Goal: Information Seeking & Learning: Learn about a topic

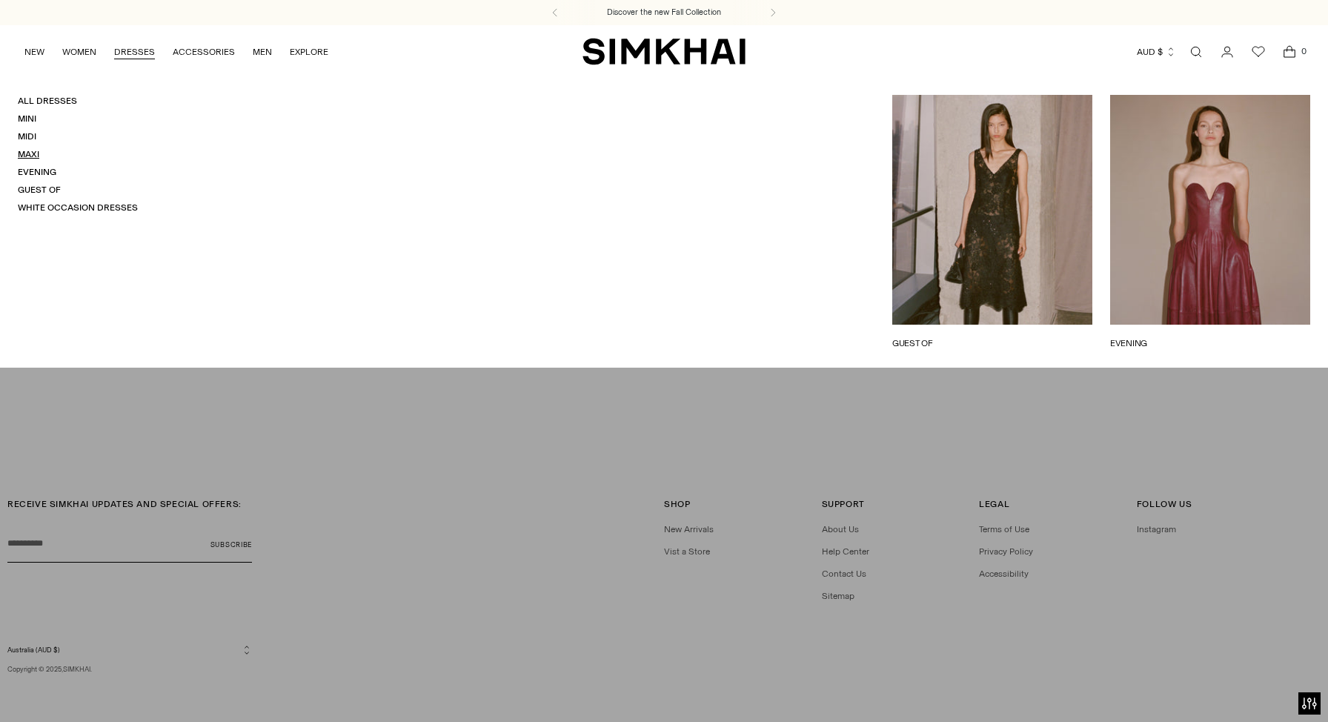
click at [29, 149] on link "Maxi" at bounding box center [28, 154] width 21 height 10
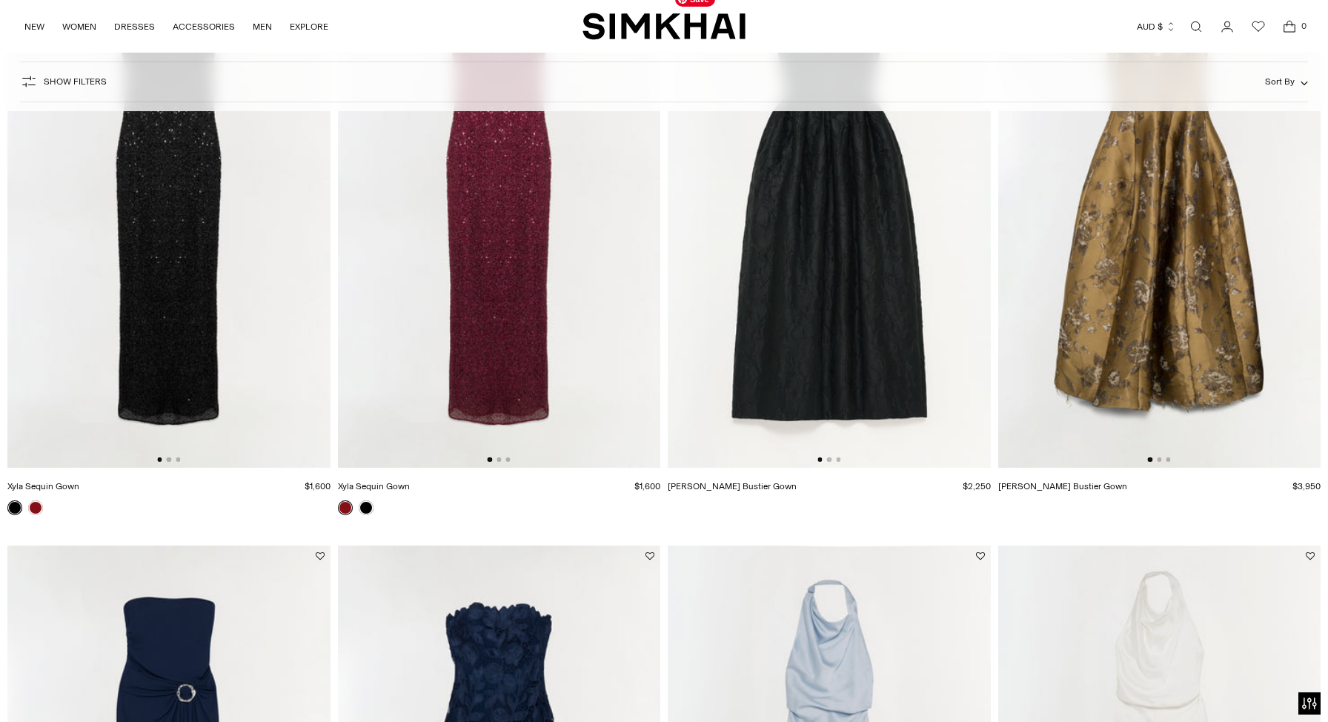
scroll to position [330, 0]
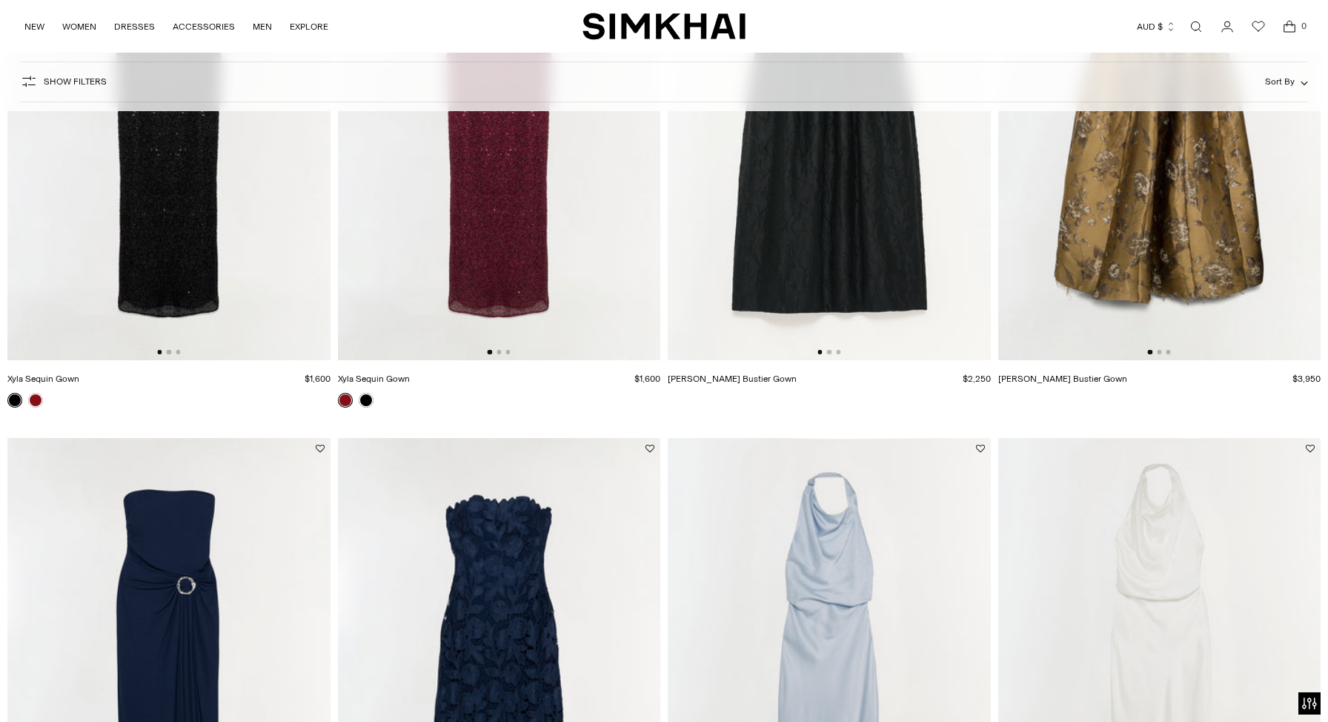
click at [838, 396] on div at bounding box center [829, 399] width 323 height 13
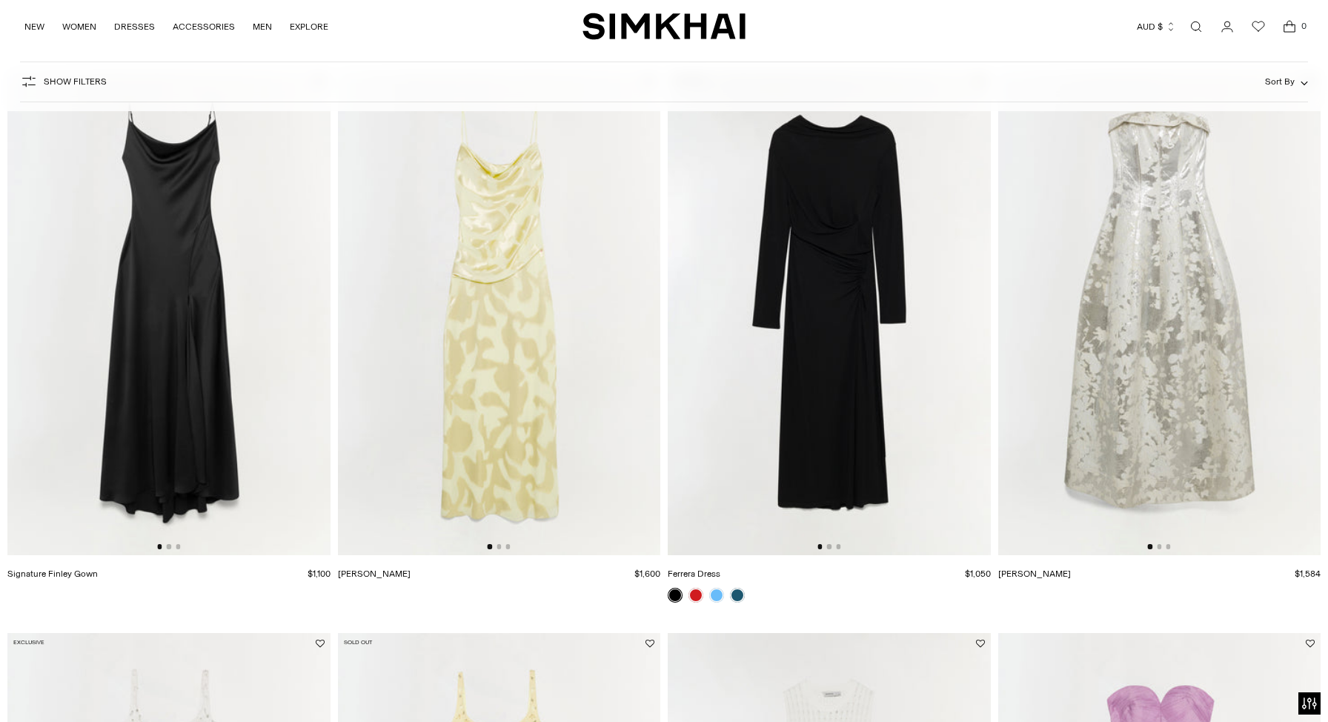
scroll to position [1258, 0]
click at [1159, 546] on button "Go to slide 2" at bounding box center [1159, 547] width 4 height 4
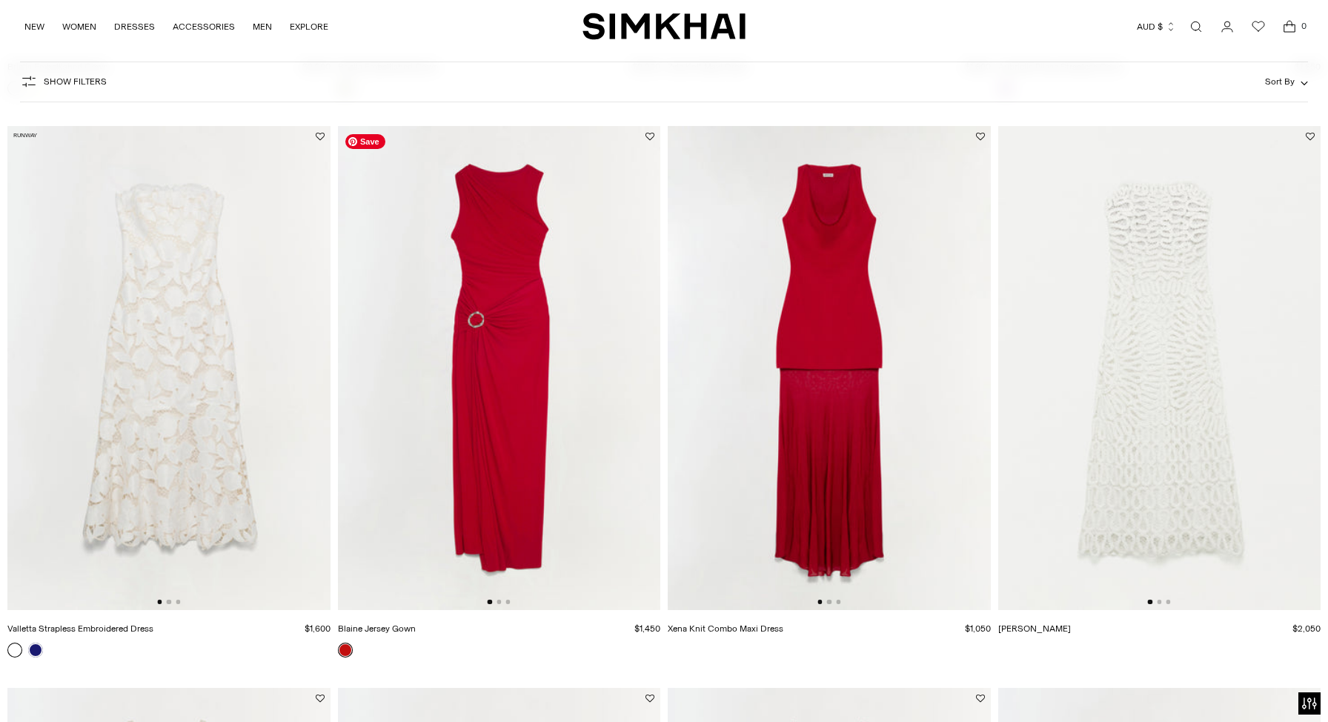
scroll to position [2336, 0]
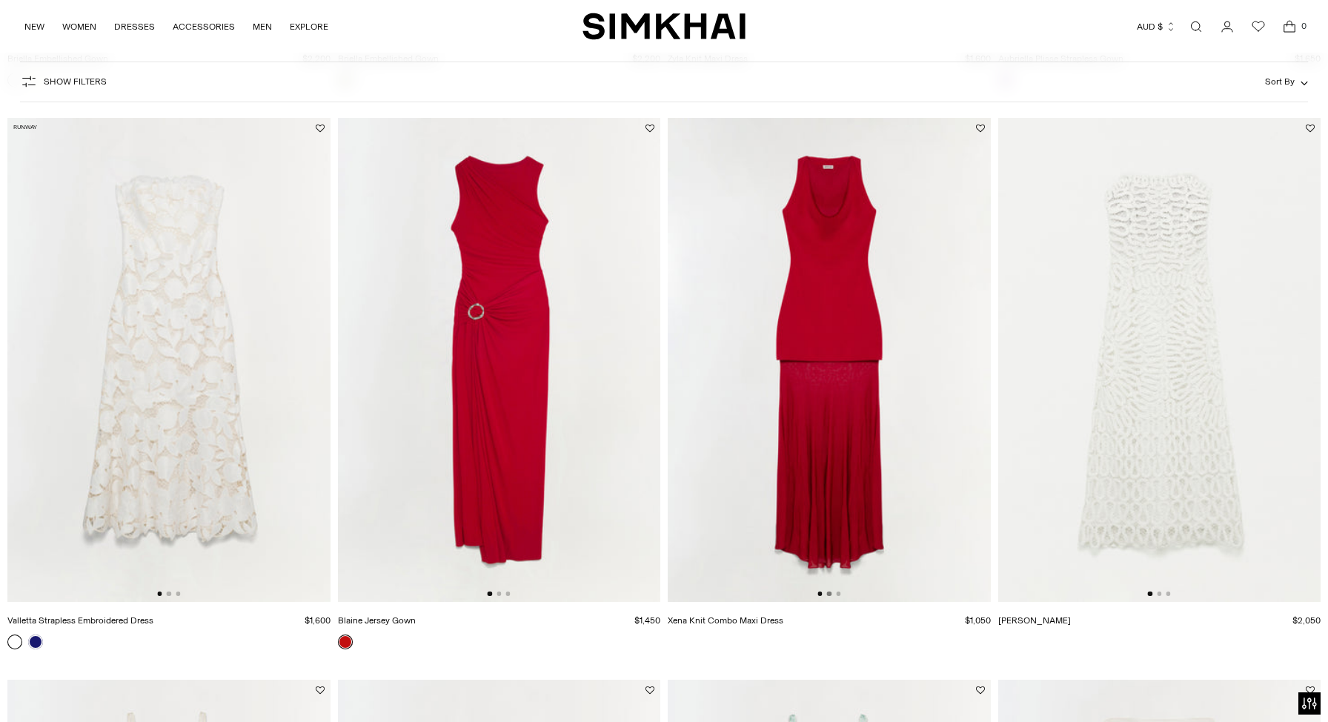
click at [828, 594] on button "Go to slide 2" at bounding box center [829, 593] width 4 height 4
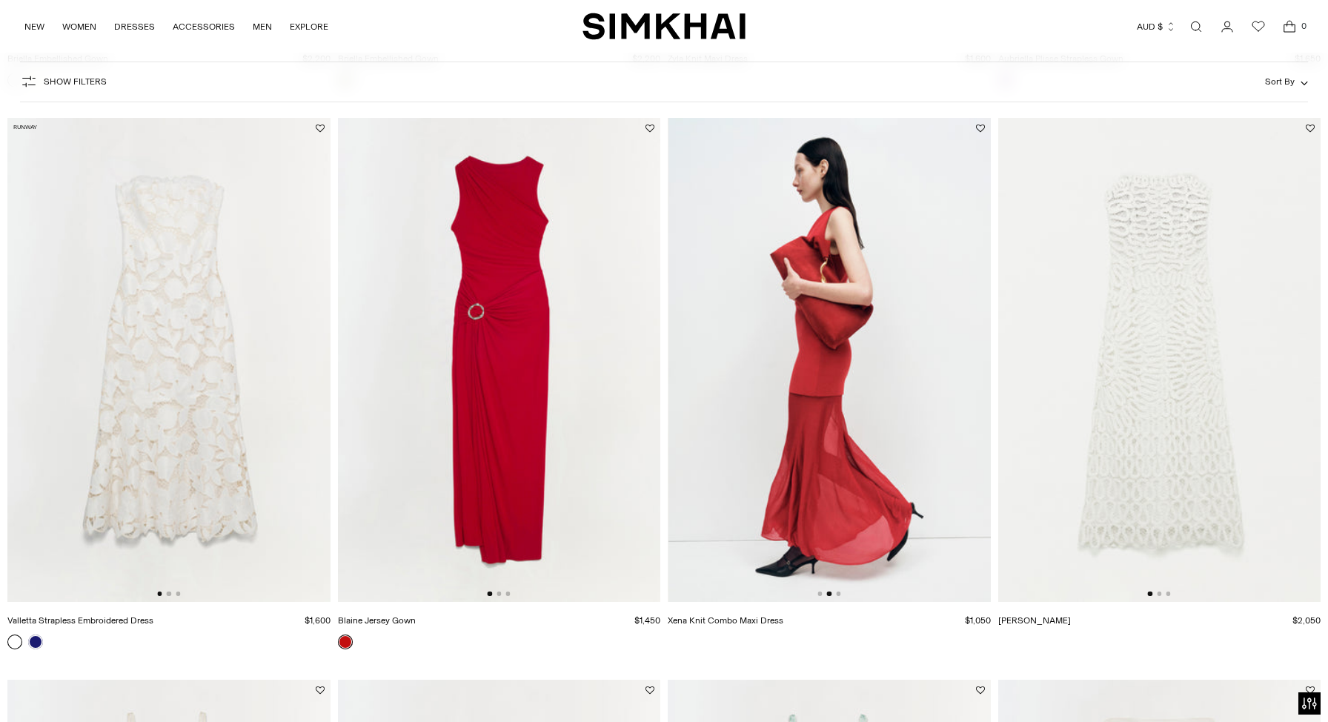
scroll to position [0, 323]
click at [840, 594] on button "Go to slide 3" at bounding box center [838, 593] width 4 height 4
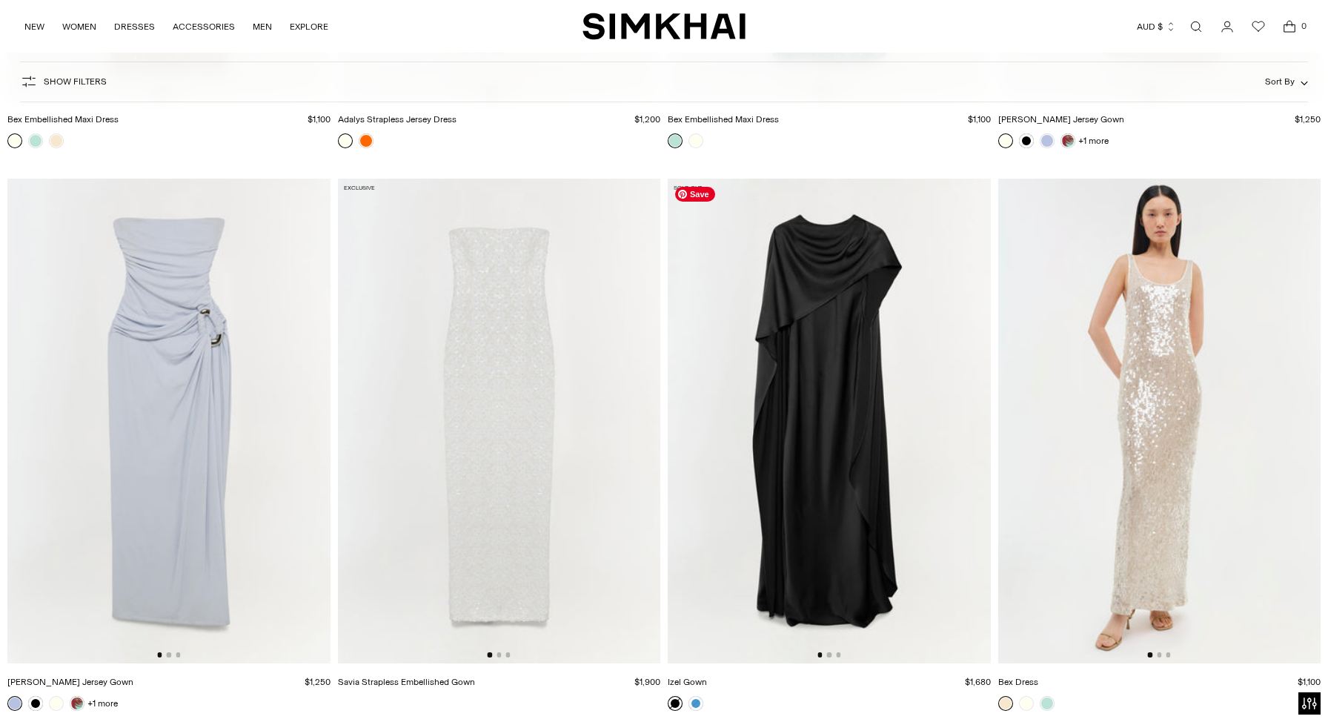
scroll to position [3414, 0]
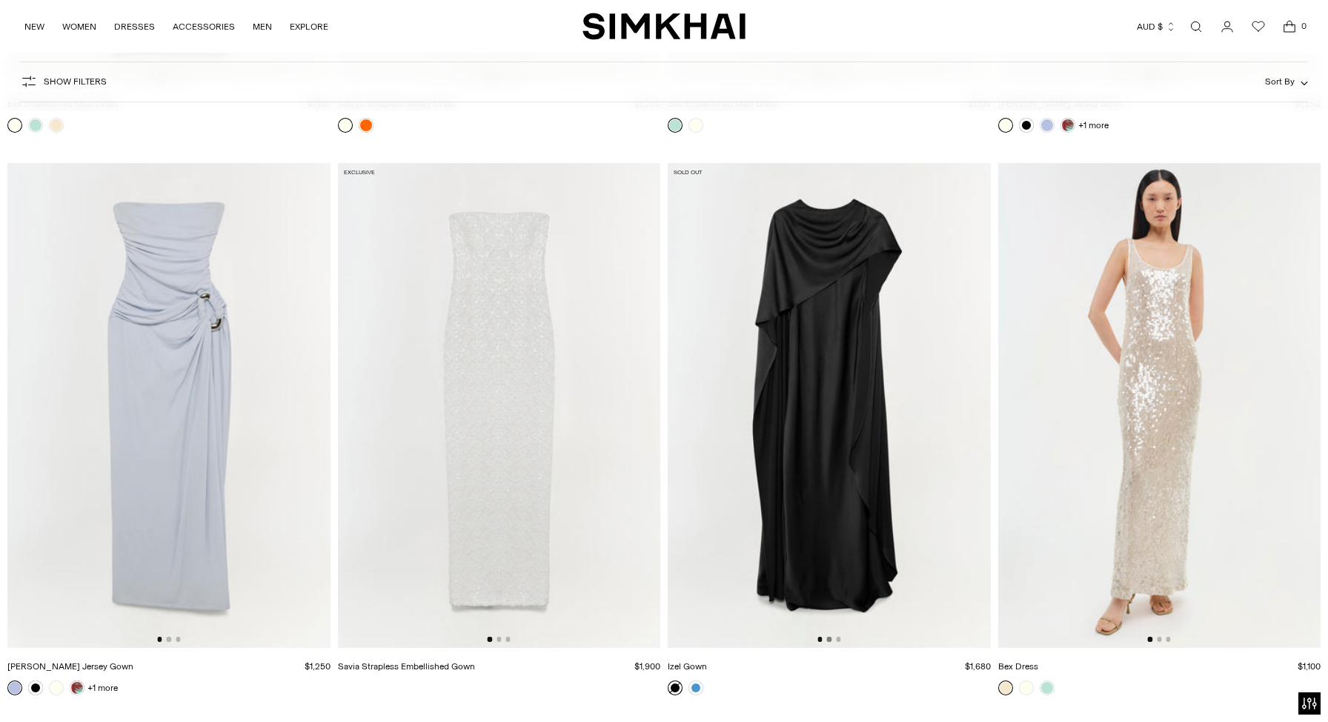
click at [830, 640] on button "Go to slide 2" at bounding box center [829, 639] width 4 height 4
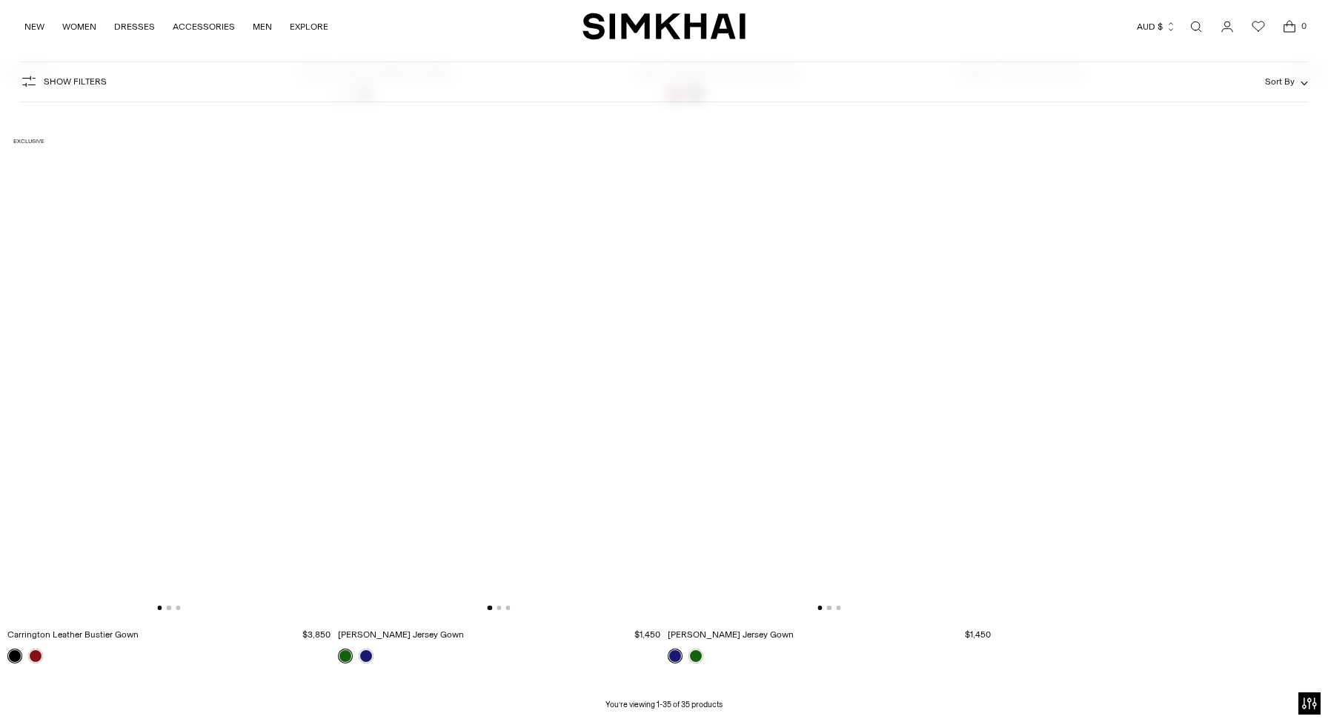
scroll to position [4827, 0]
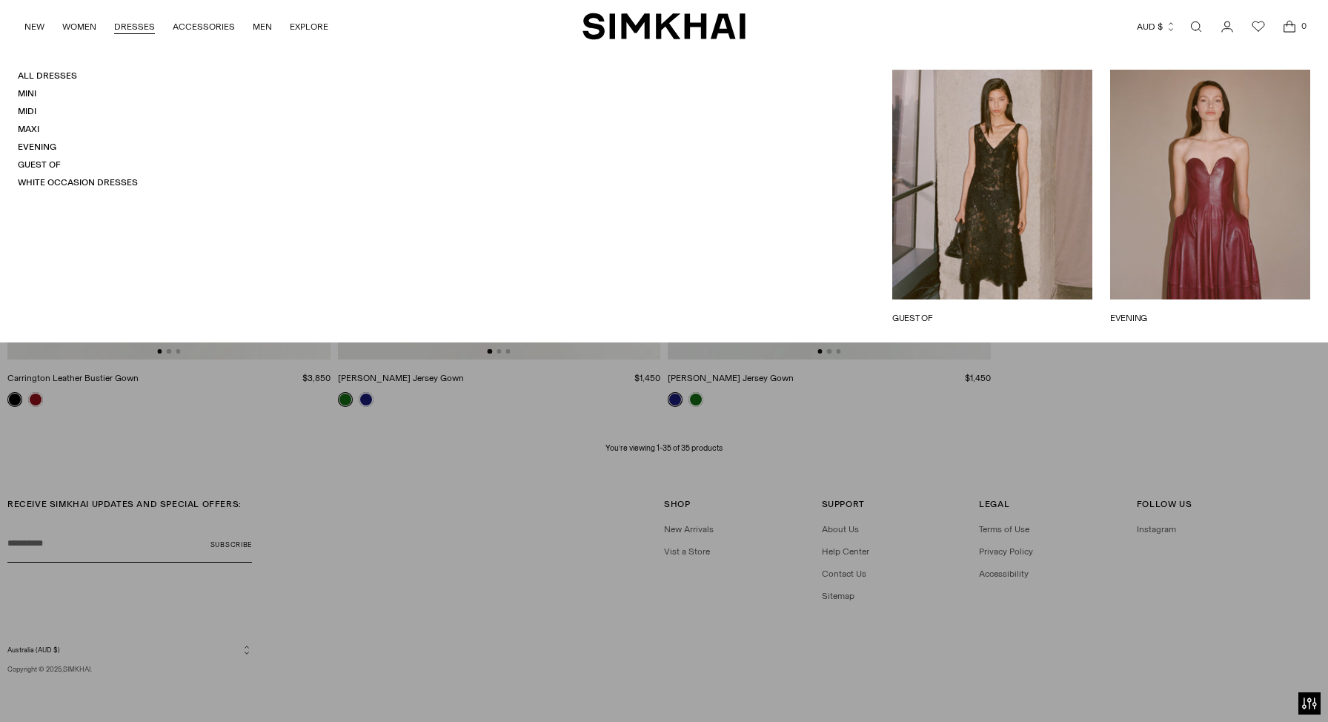
click at [147, 25] on link "DRESSES" at bounding box center [134, 26] width 41 height 33
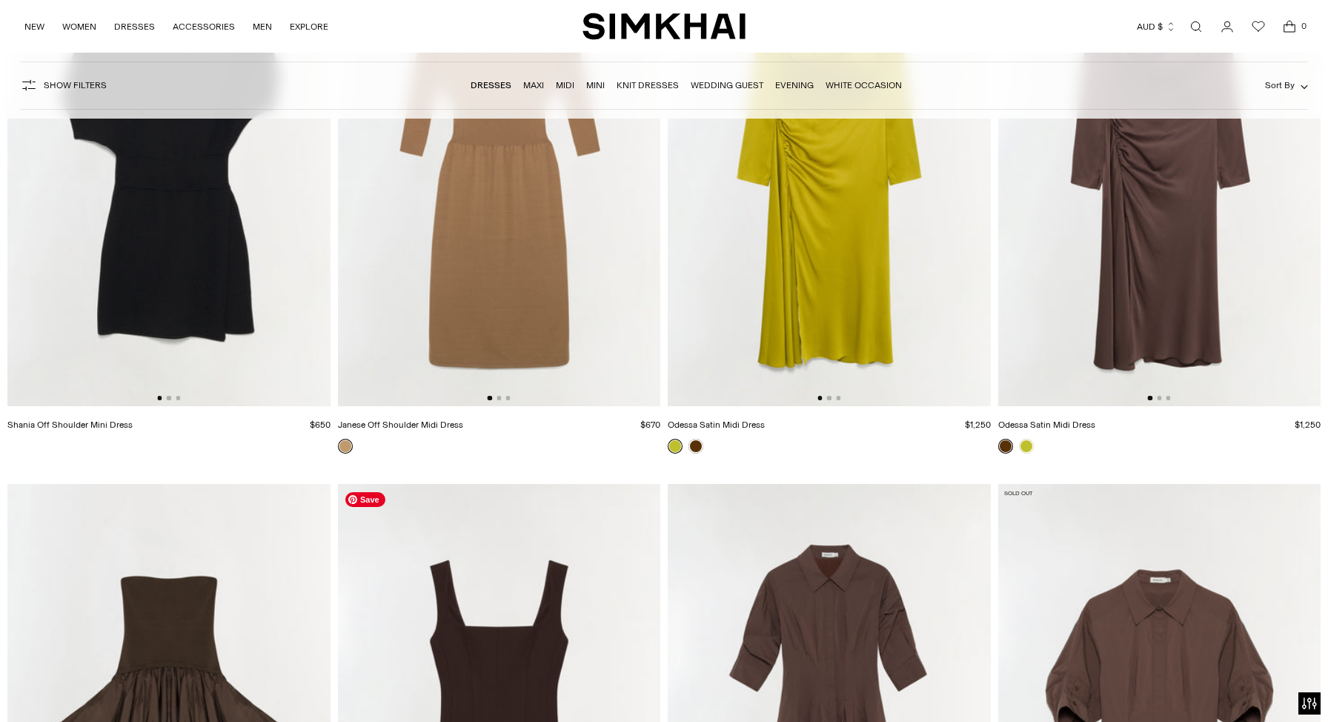
scroll to position [5168, 0]
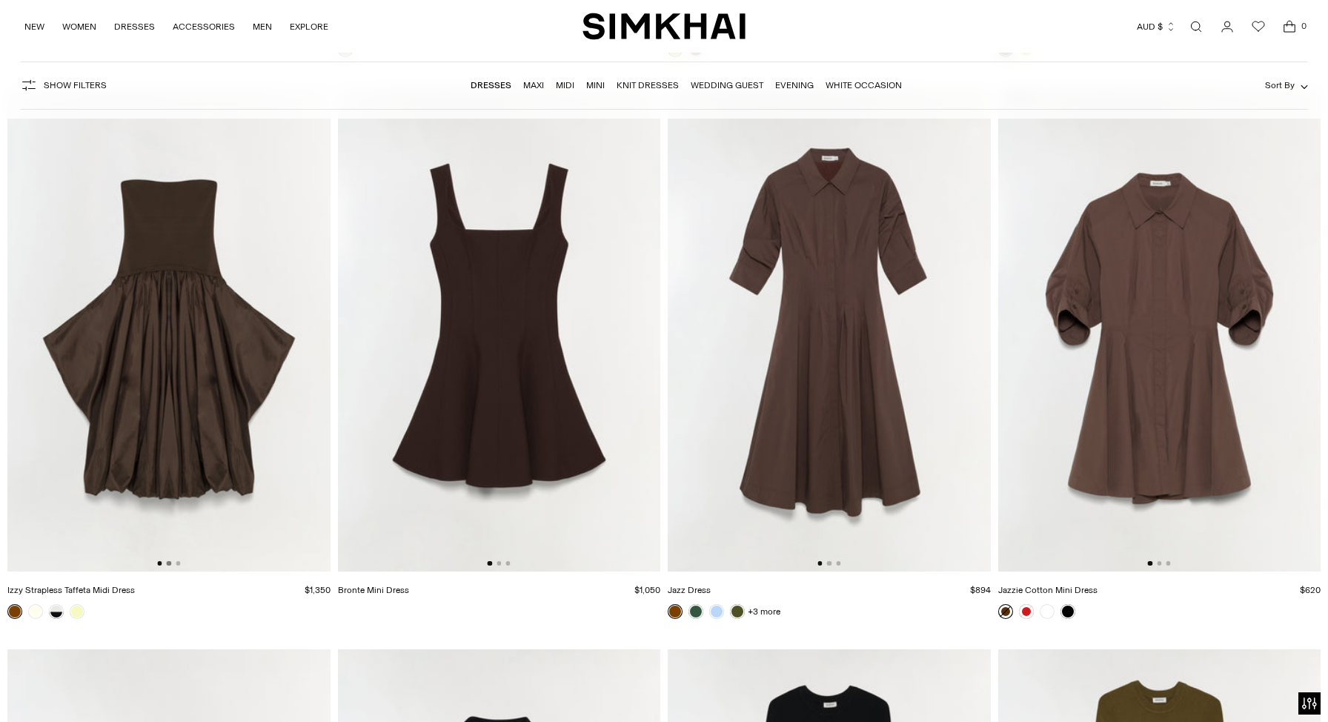
click at [169, 564] on button "Go to slide 2" at bounding box center [169, 563] width 4 height 4
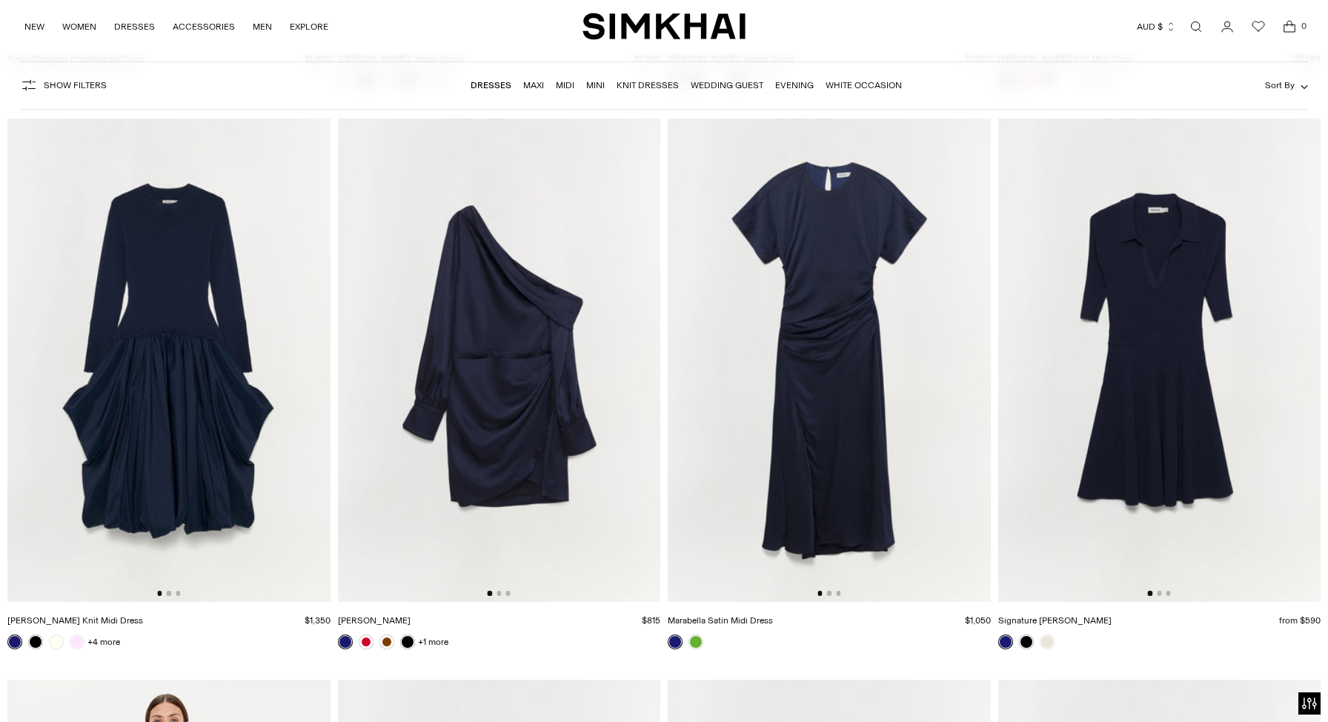
scroll to position [17496, 0]
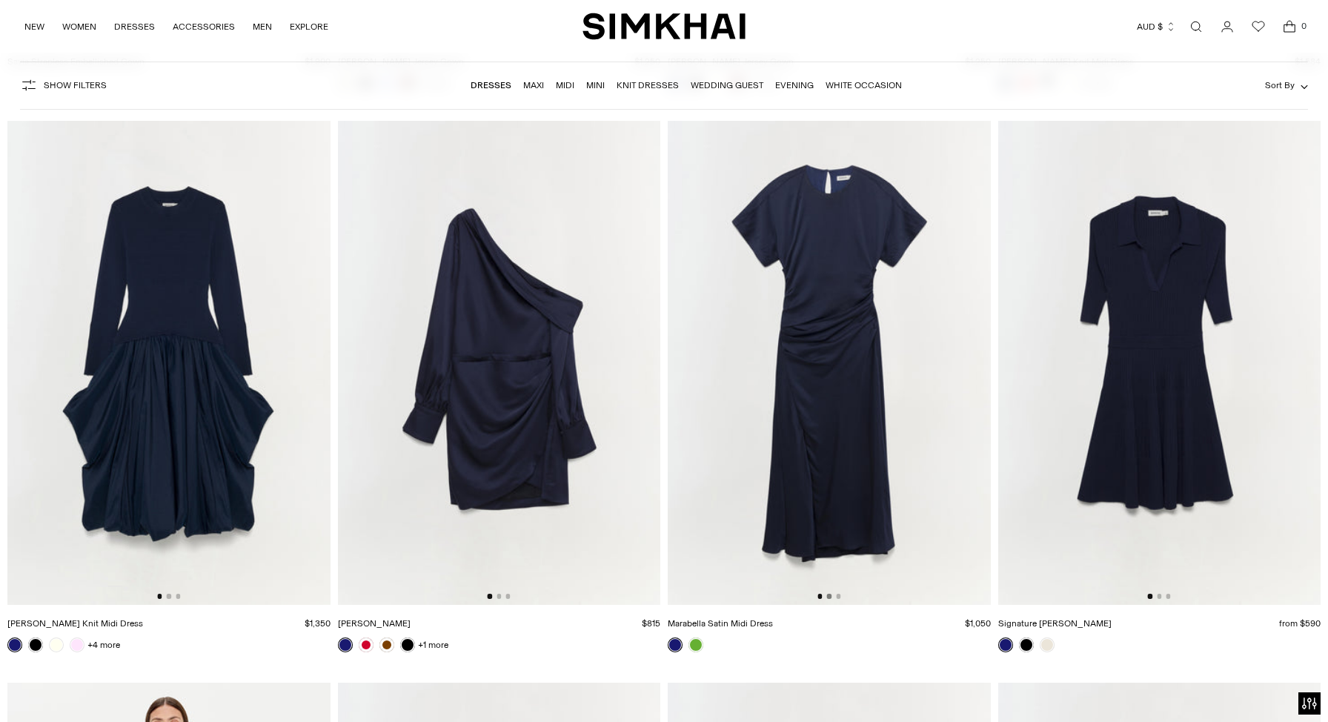
click at [828, 596] on button "Go to slide 2" at bounding box center [829, 596] width 4 height 4
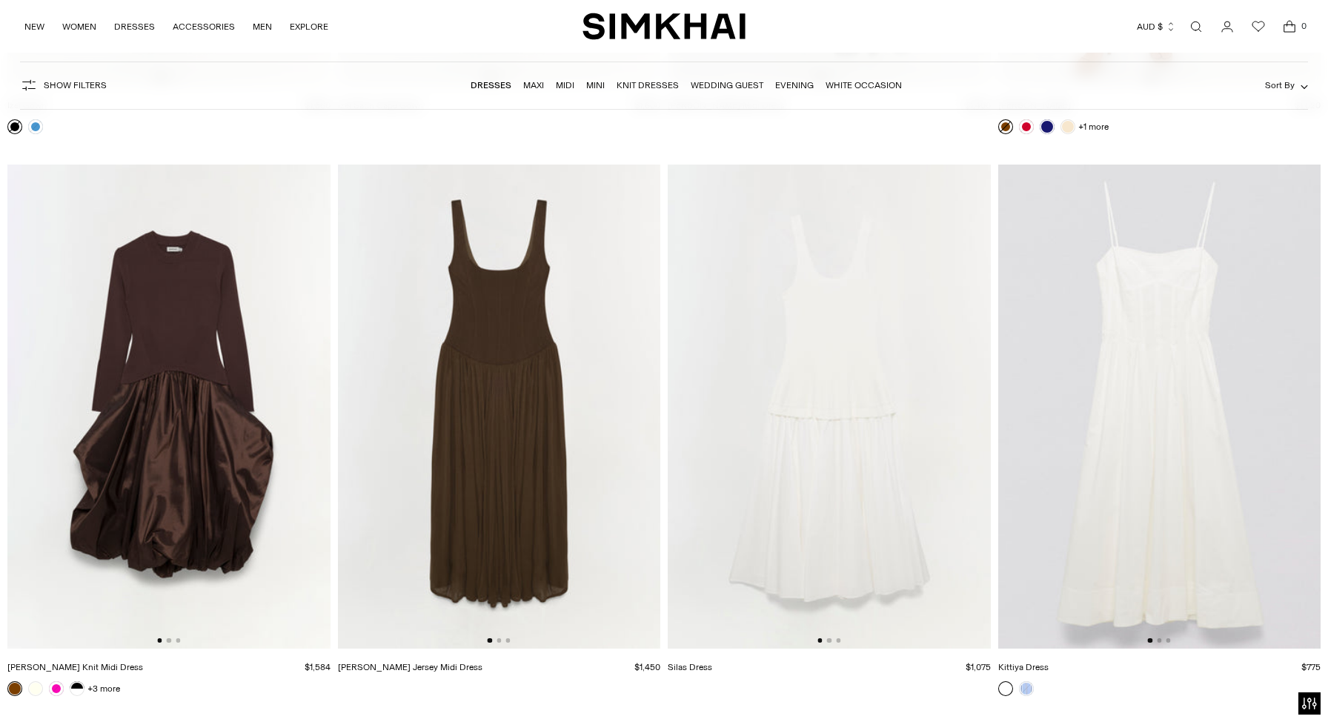
scroll to position [20253, 0]
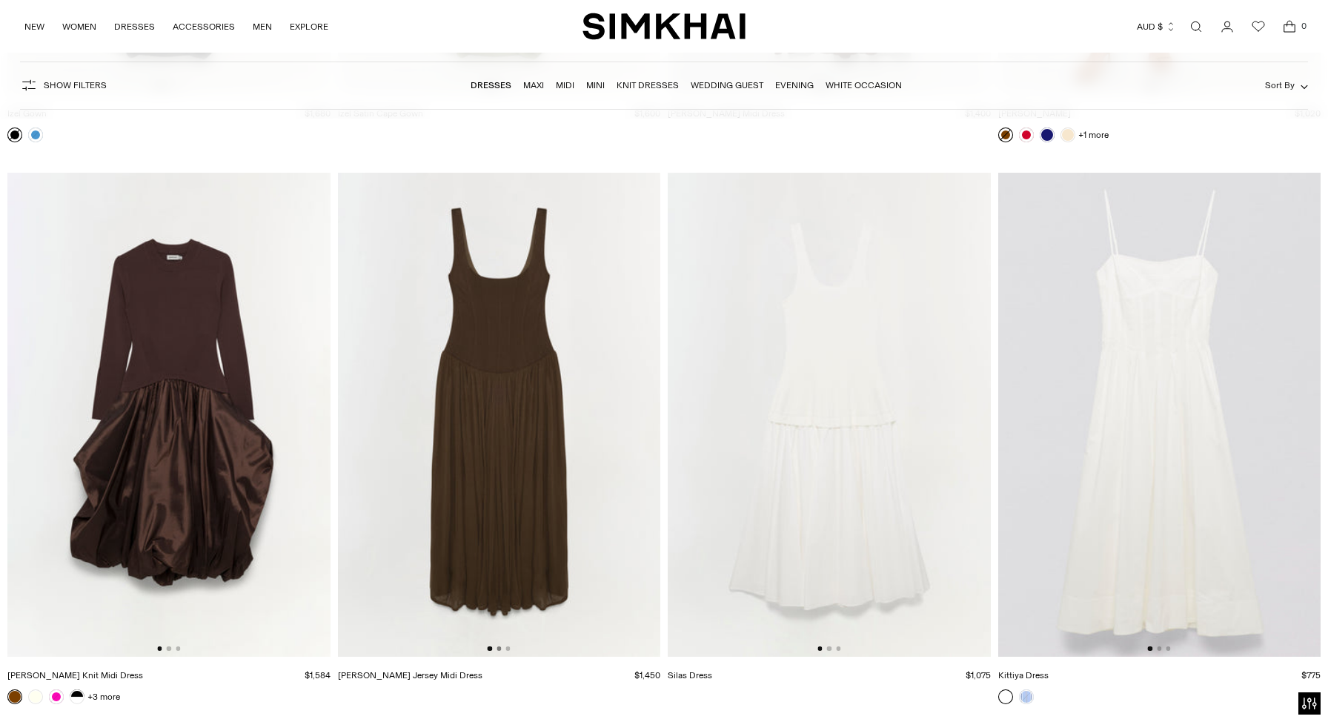
click at [499, 648] on button "Go to slide 2" at bounding box center [498, 648] width 4 height 4
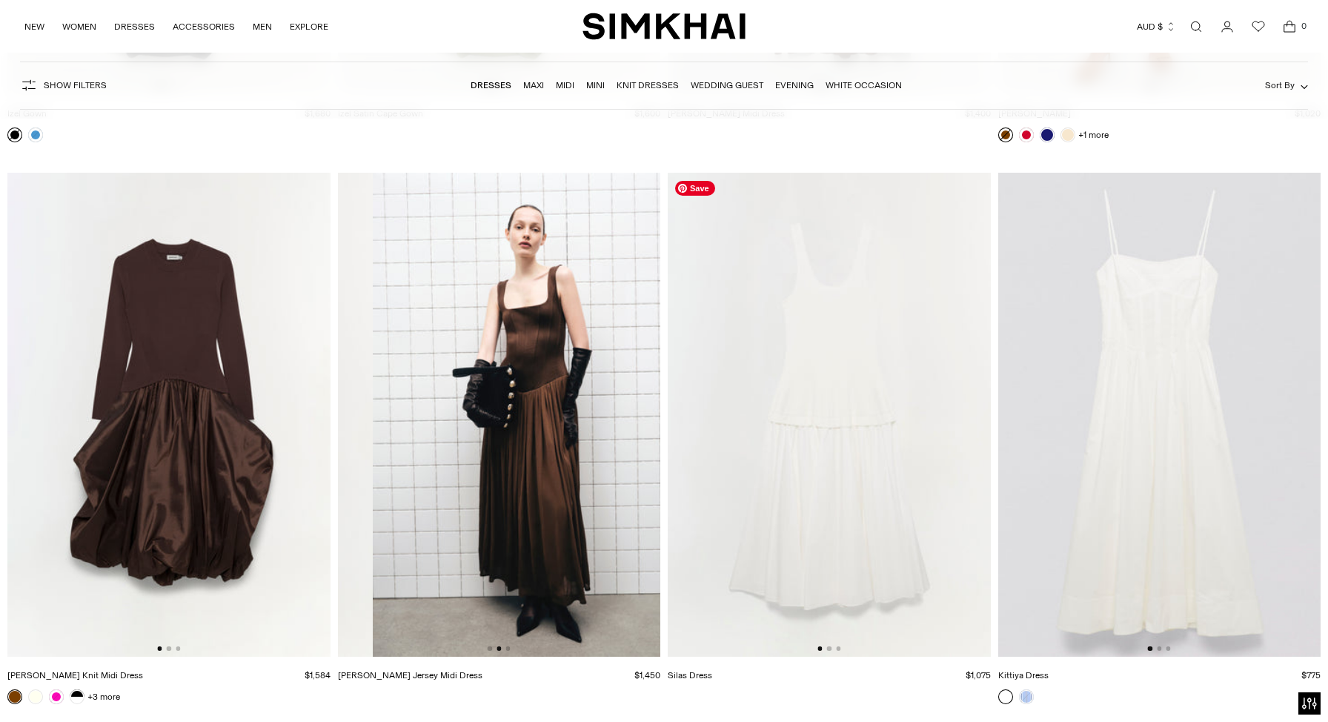
scroll to position [0, 323]
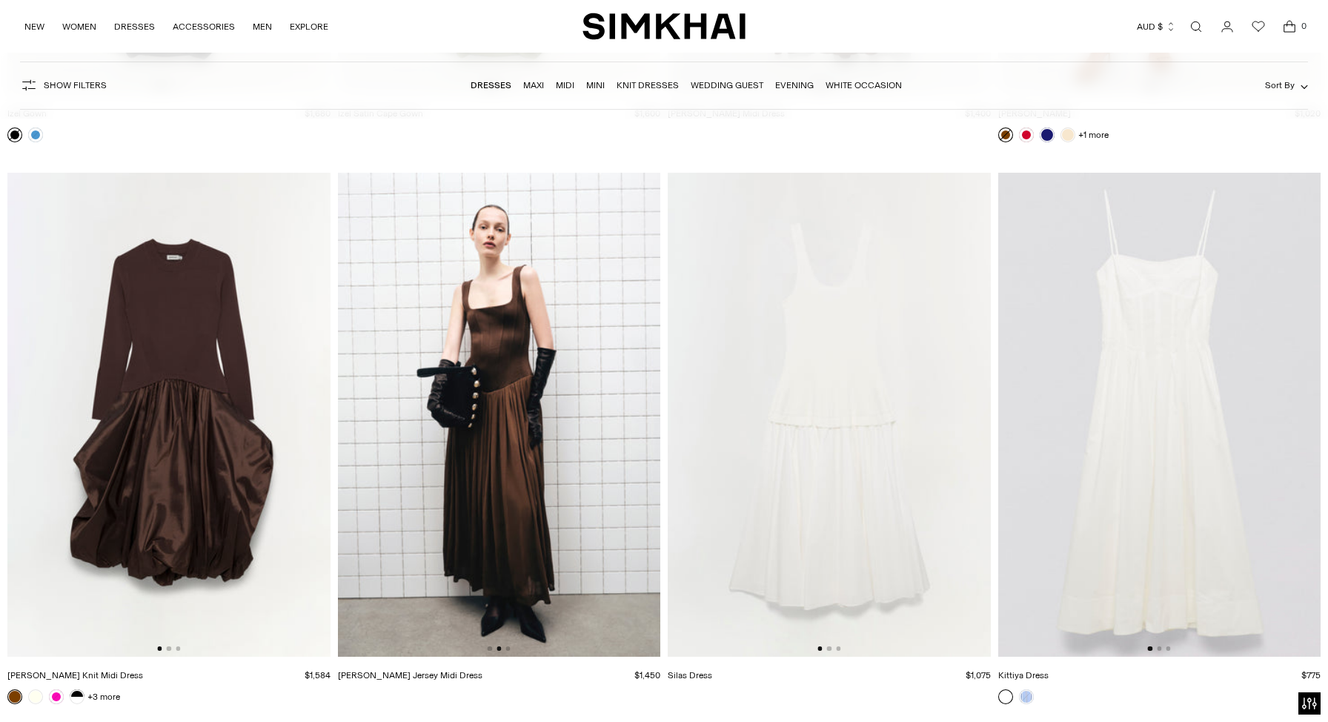
click at [510, 646] on div at bounding box center [499, 648] width 23 height 4
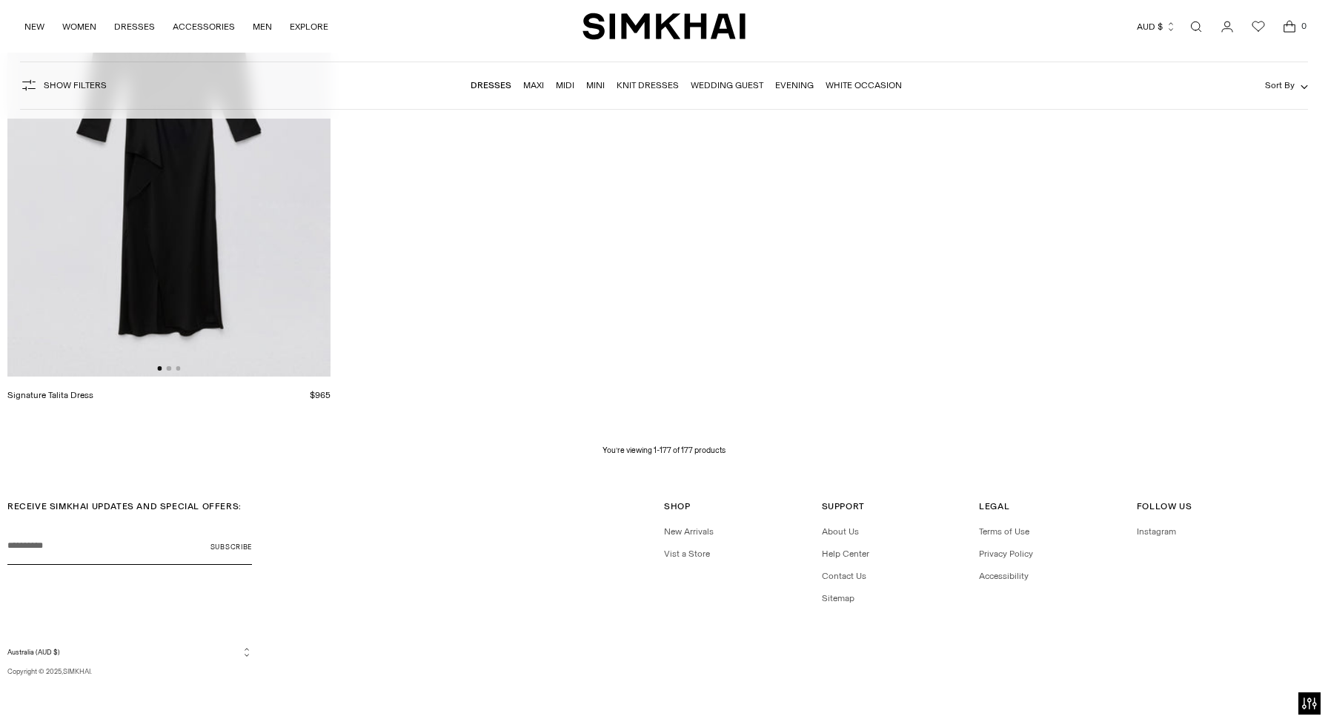
scroll to position [25016, 0]
click at [580, 30] on div "NEW WOMEN New Arrivals Shop All Spring 2026 Preorder Fall 2025 Best Sellers Exc…" at bounding box center [303, 26] width 559 height 53
click at [597, 23] on img "SIMKHAI" at bounding box center [663, 26] width 163 height 29
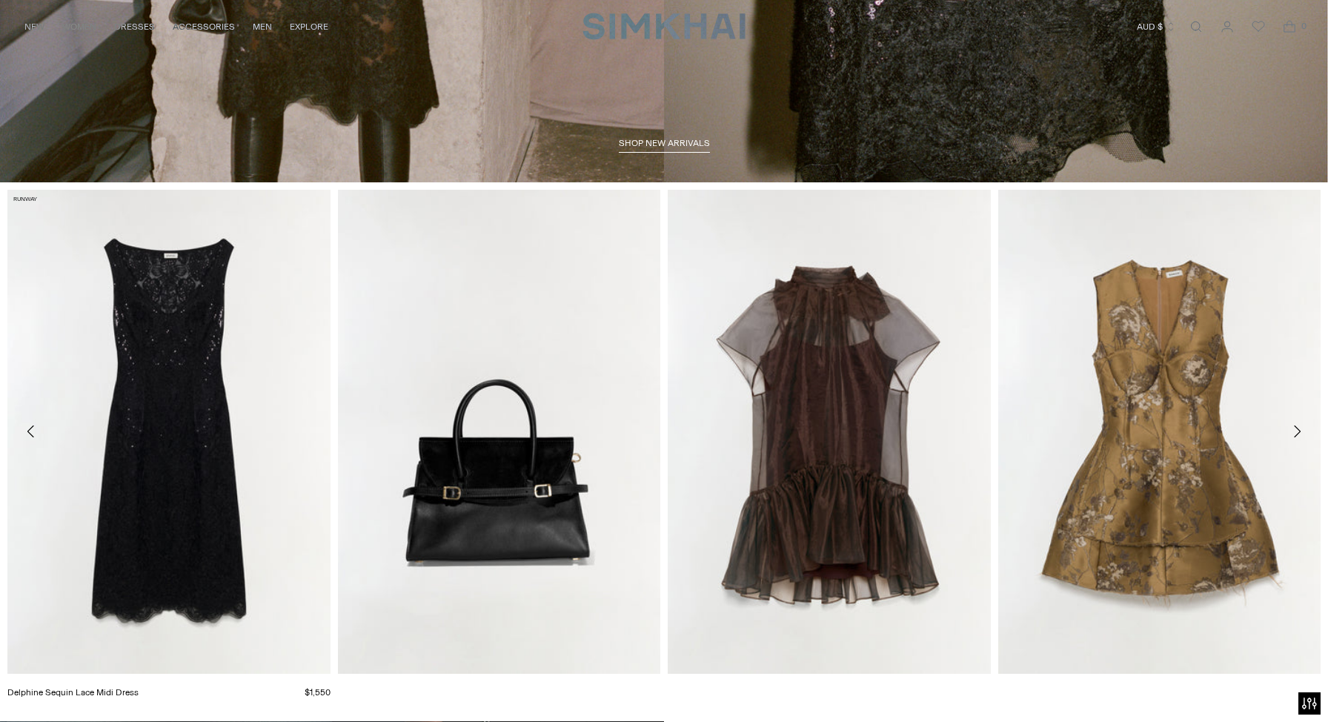
click at [139, 687] on link "Delphine Sequin Lace Midi Dress" at bounding box center [72, 692] width 131 height 10
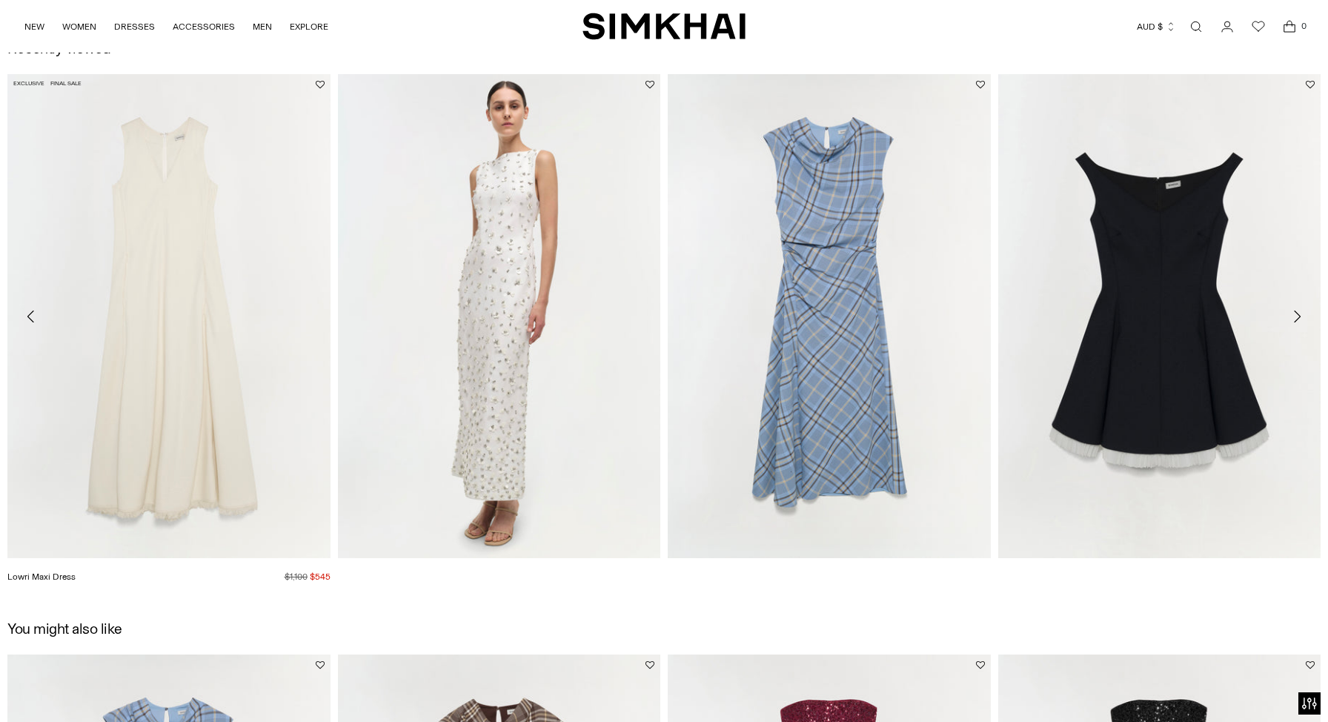
scroll to position [2061, 0]
click at [76, 570] on link "Lowri Maxi Dress" at bounding box center [41, 575] width 68 height 10
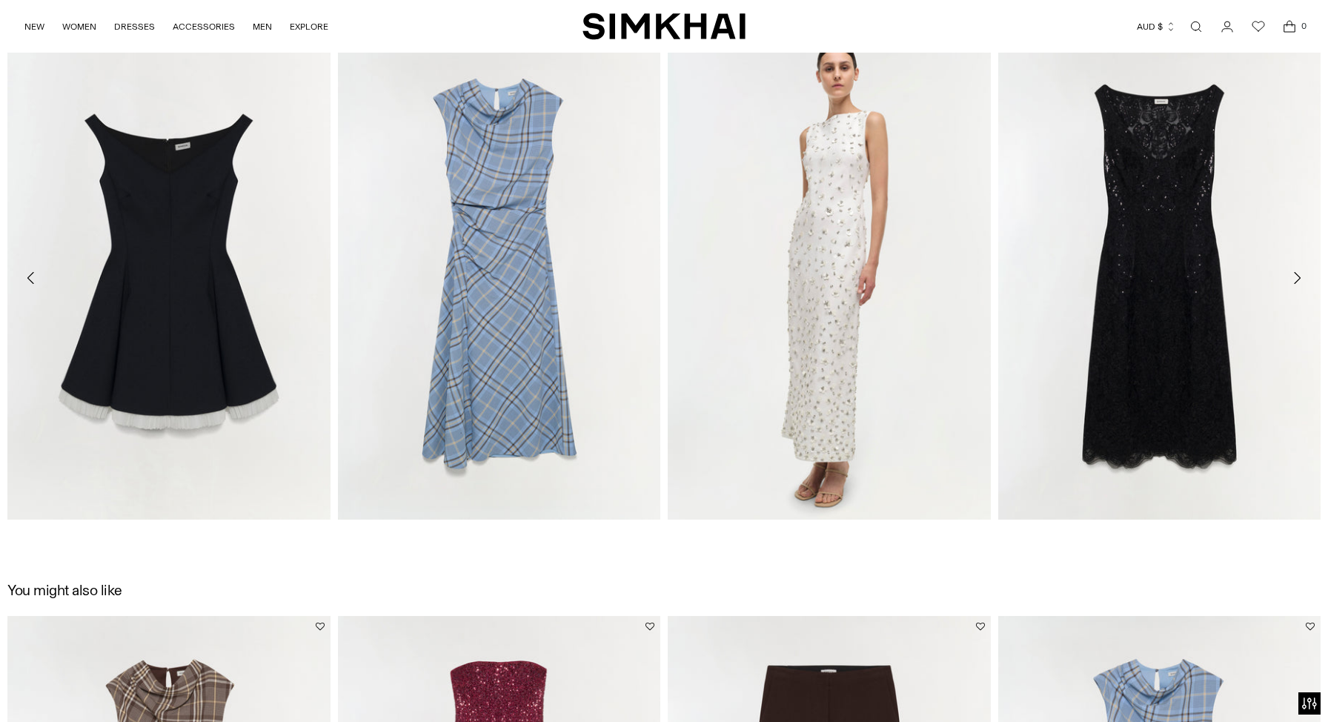
scroll to position [2094, 0]
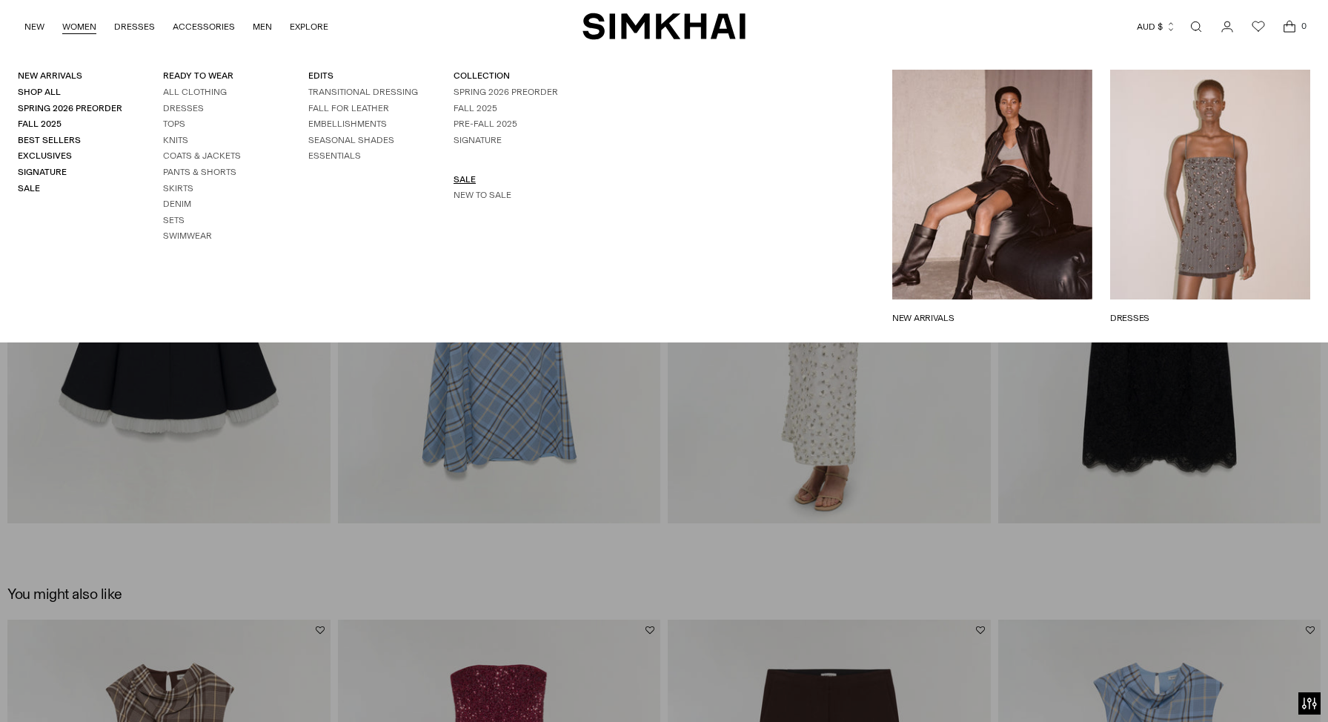
click at [460, 177] on link "SALE" at bounding box center [464, 179] width 22 height 10
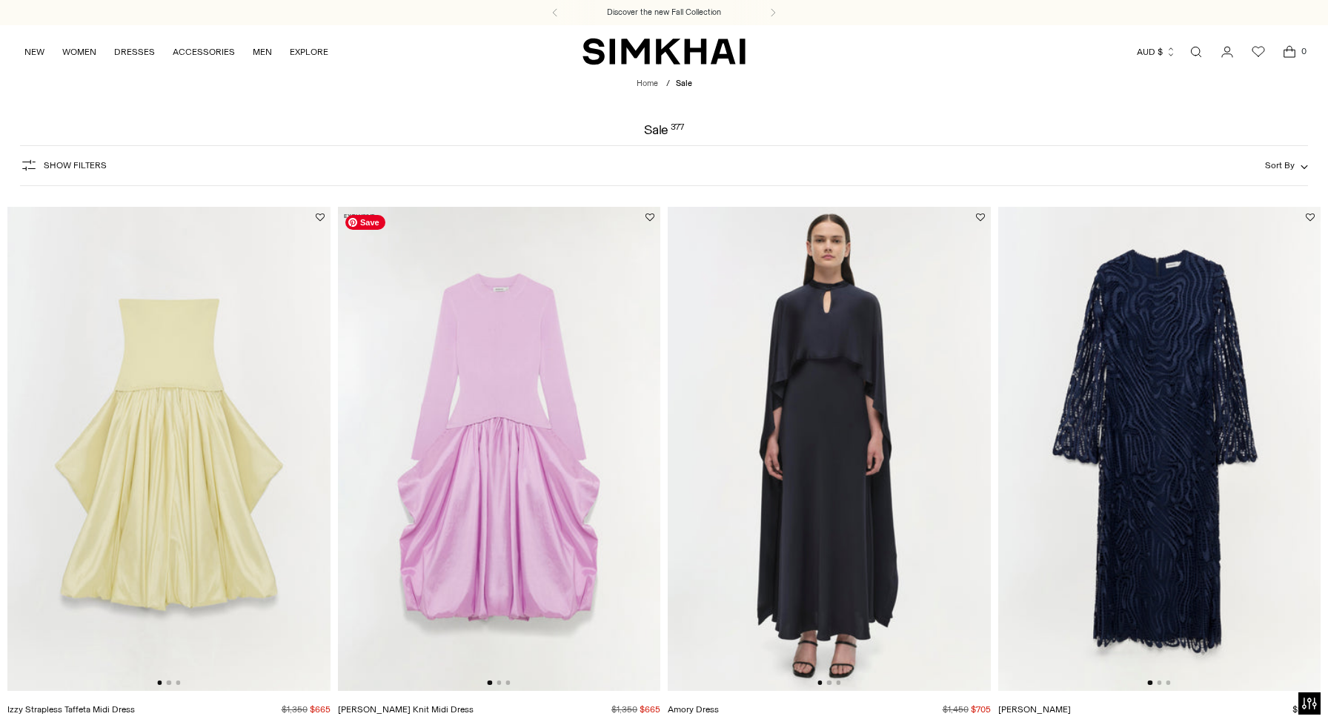
scroll to position [581, 0]
